Goal: Transaction & Acquisition: Purchase product/service

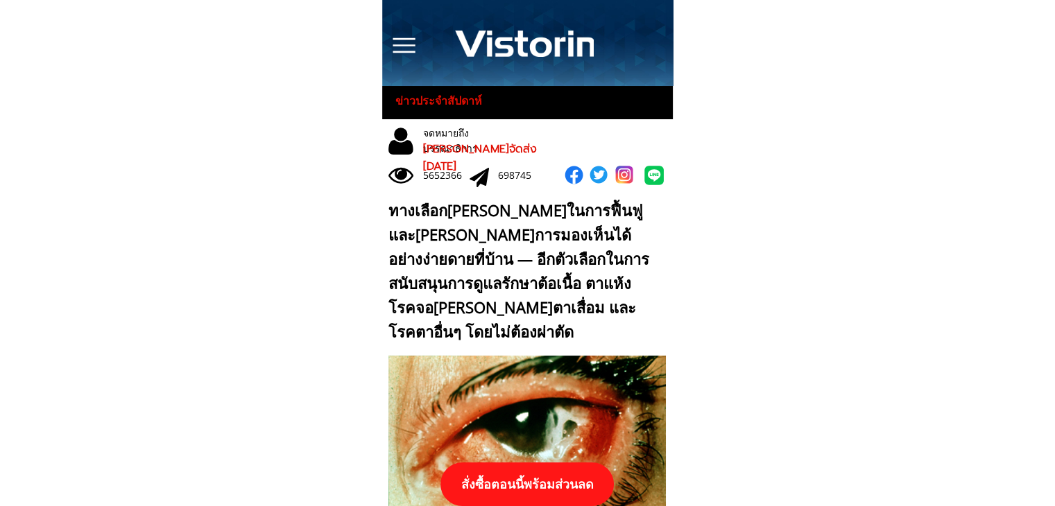
click at [523, 476] on p "สั่งซื้อตอนนี้พร้อมส่วนลด" at bounding box center [526, 485] width 173 height 44
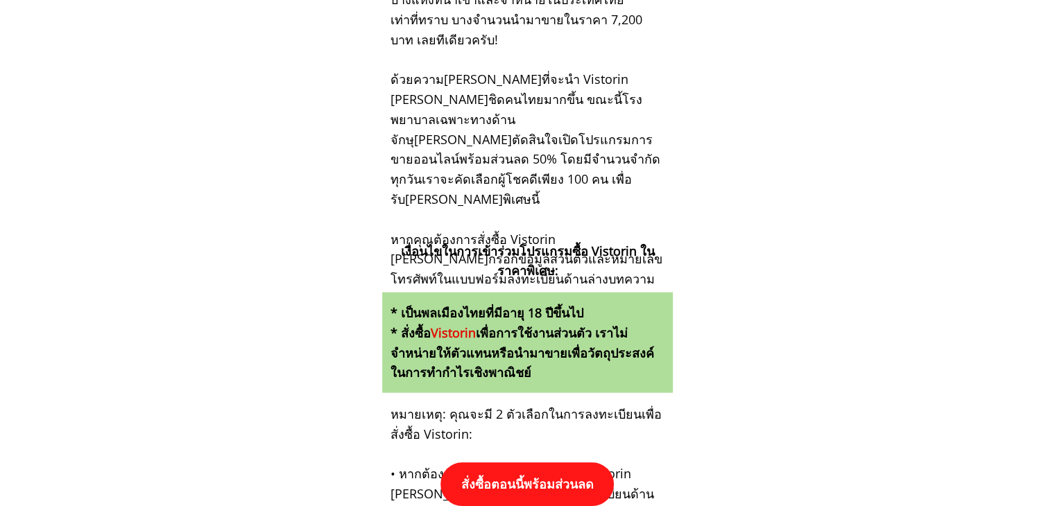
scroll to position [14403, 0]
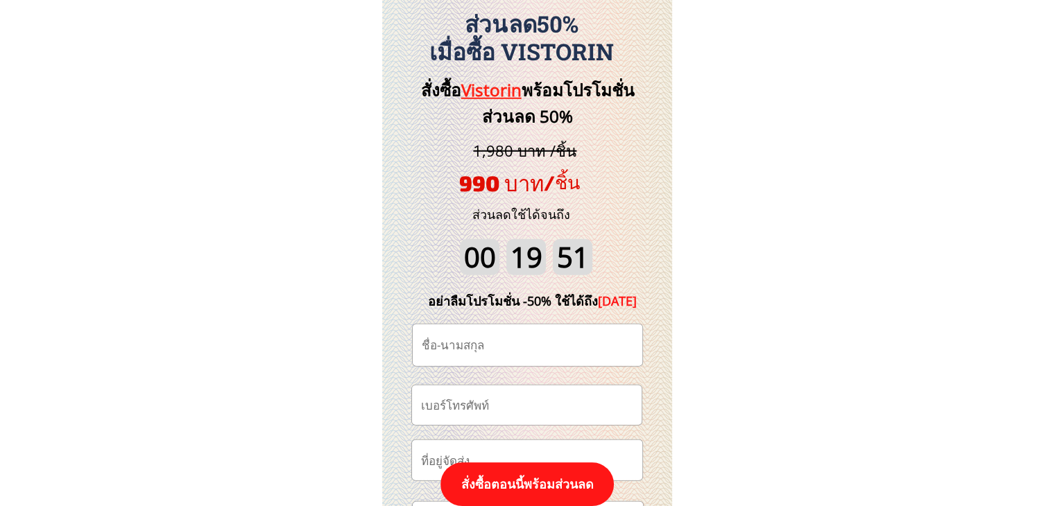
click at [560, 403] on input "tel" at bounding box center [526, 406] width 218 height 40
paste input "0807921864"
type input "0807921864"
drag, startPoint x: 494, startPoint y: 364, endPoint x: 494, endPoint y: 352, distance: 11.8
click at [494, 361] on input "text" at bounding box center [527, 346] width 218 height 42
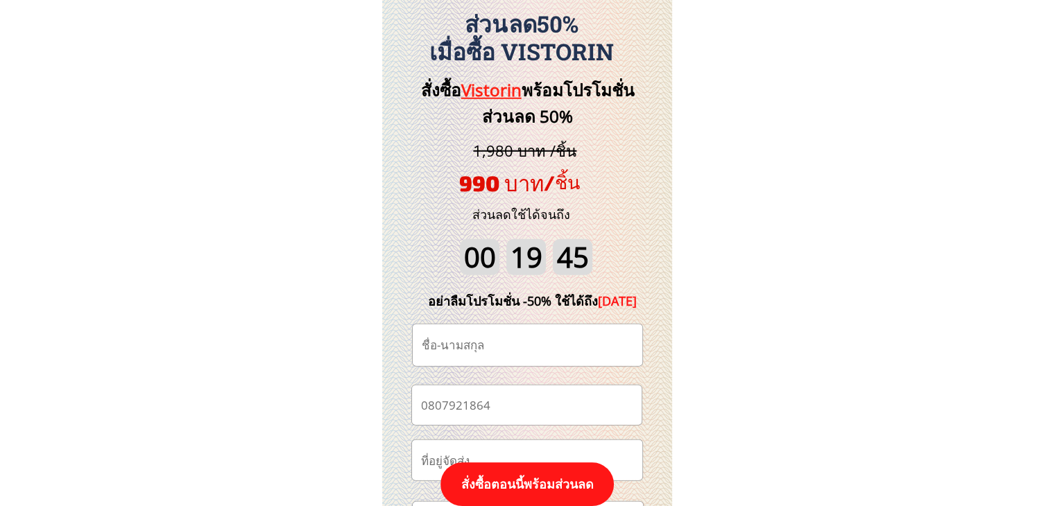
paste input "[PERSON_NAME]"
type input "[PERSON_NAME]"
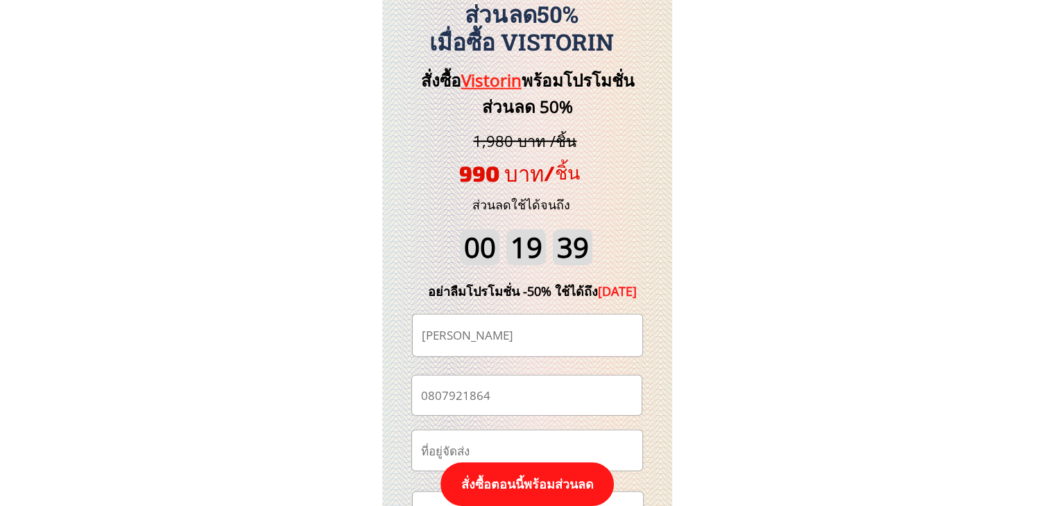
scroll to position [14542, 0]
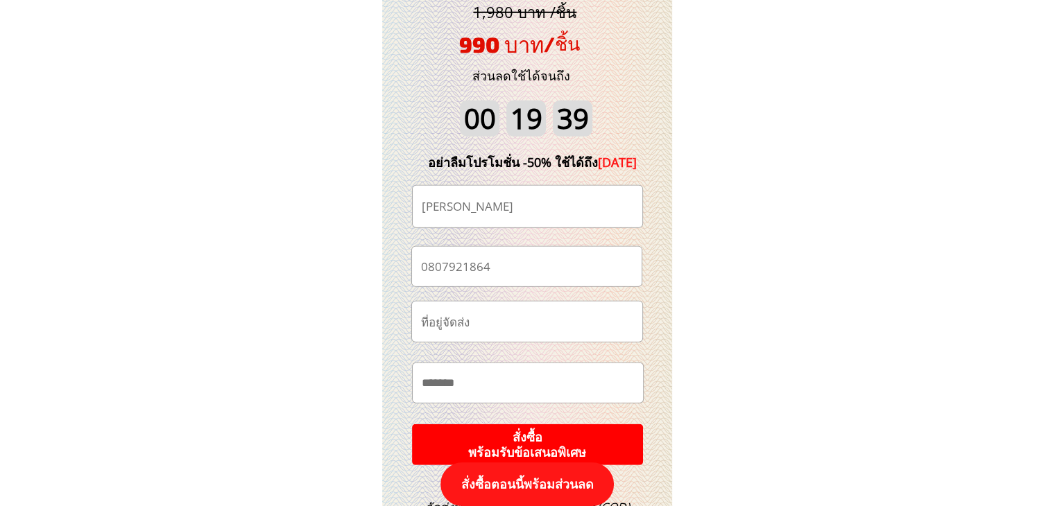
click at [536, 380] on input "text" at bounding box center [527, 383] width 219 height 40
paste input "**********"
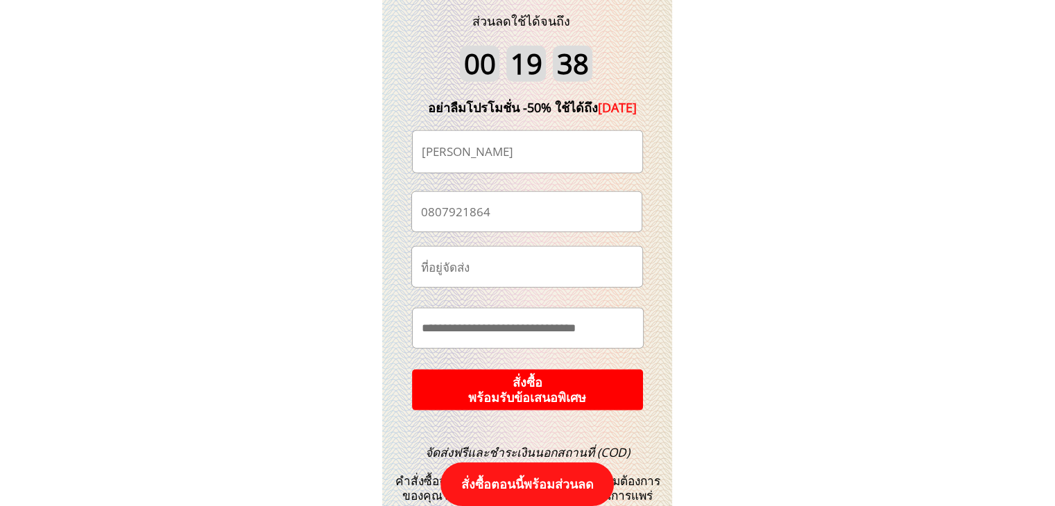
scroll to position [14680, 0]
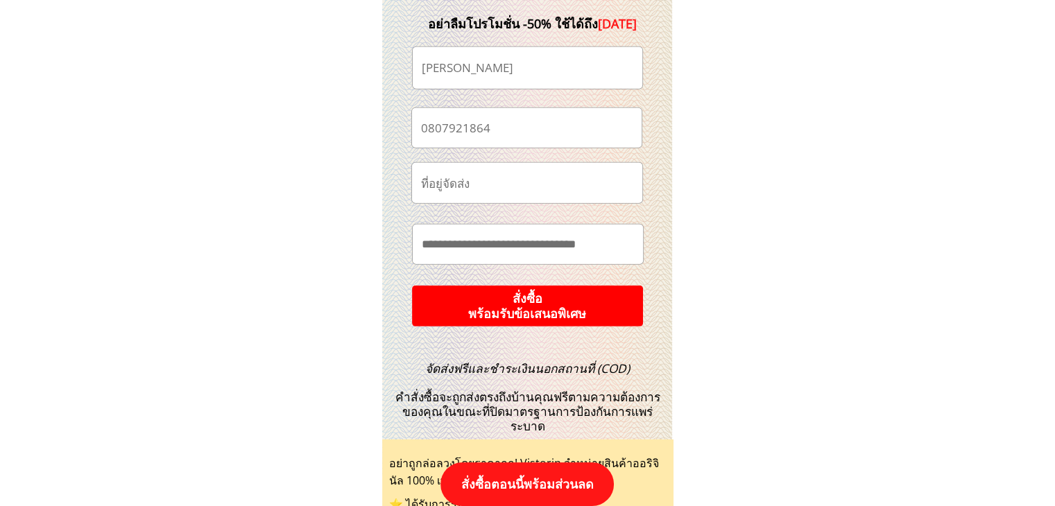
type input "**********"
click at [605, 310] on p "สั่งซื้อ พร้อมรับข้อเสนอพิเศษ" at bounding box center [527, 307] width 233 height 42
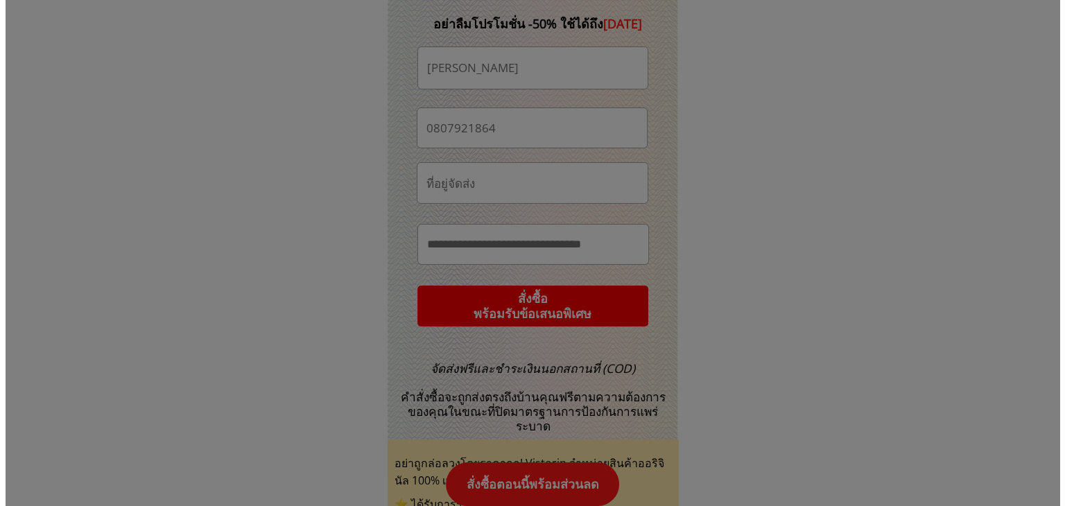
scroll to position [0, 0]
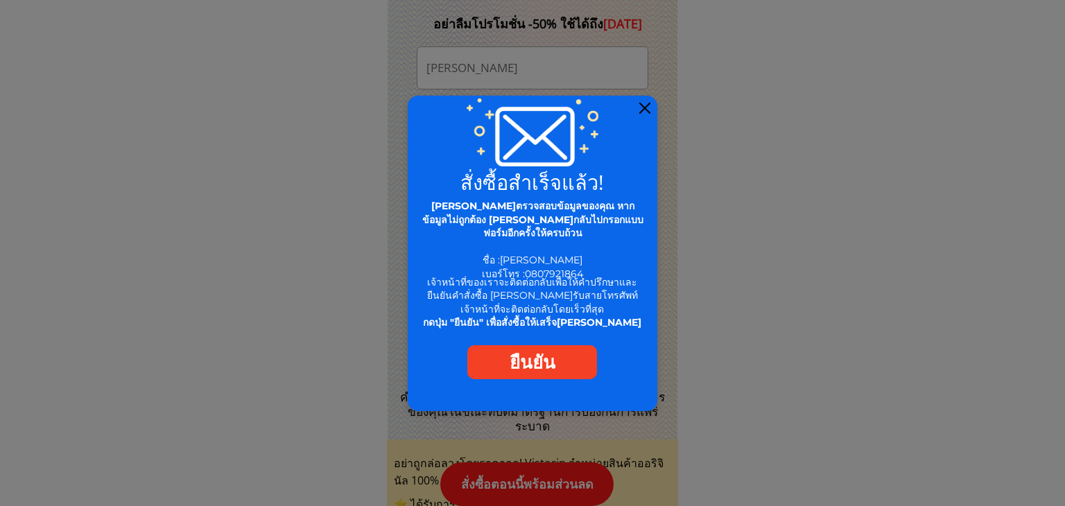
click at [647, 107] on div at bounding box center [644, 108] width 11 height 11
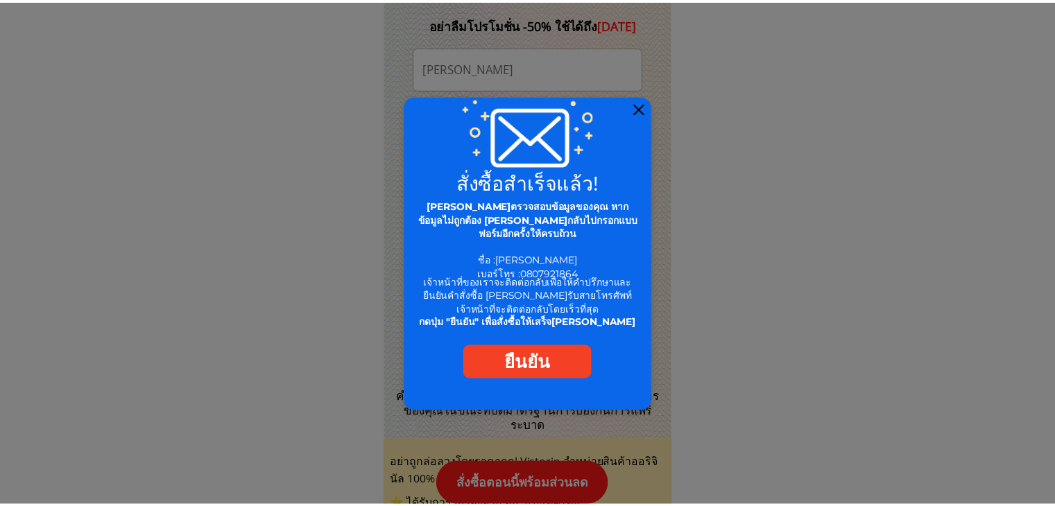
scroll to position [14680, 0]
